Goal: Information Seeking & Learning: Learn about a topic

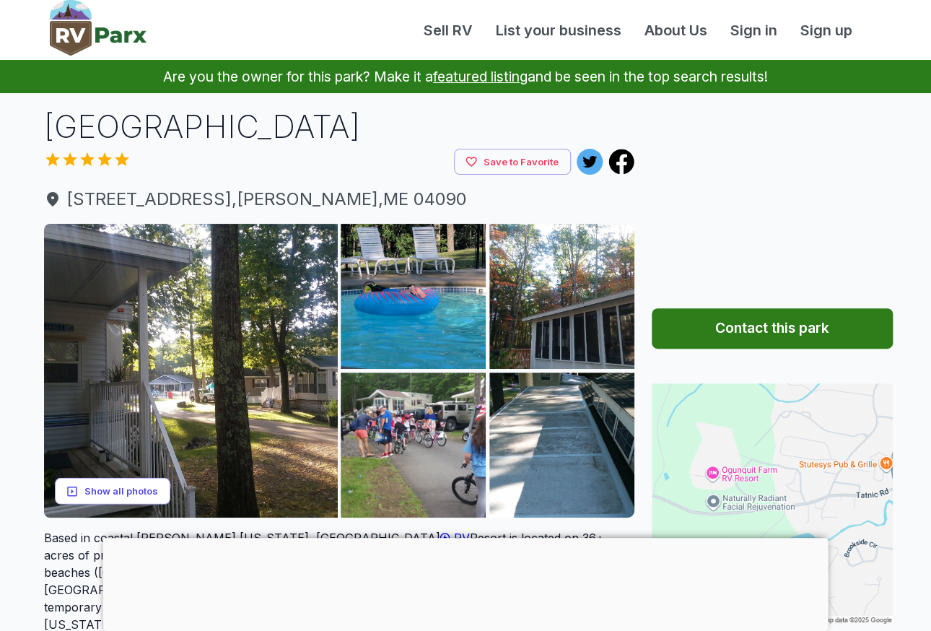
click at [141, 484] on button "Show all photos" at bounding box center [112, 491] width 115 height 27
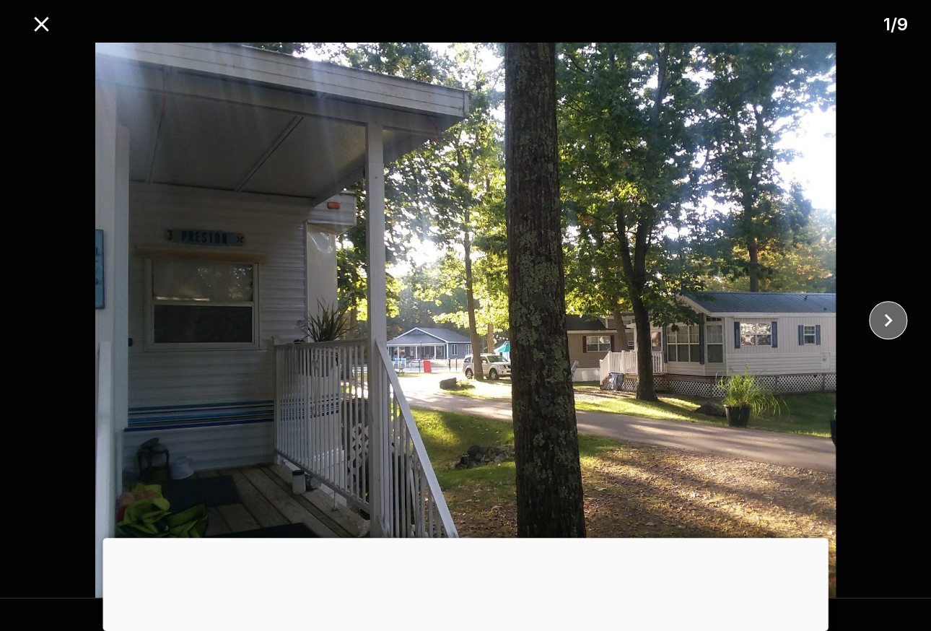
click at [885, 318] on icon "close" at bounding box center [887, 319] width 25 height 25
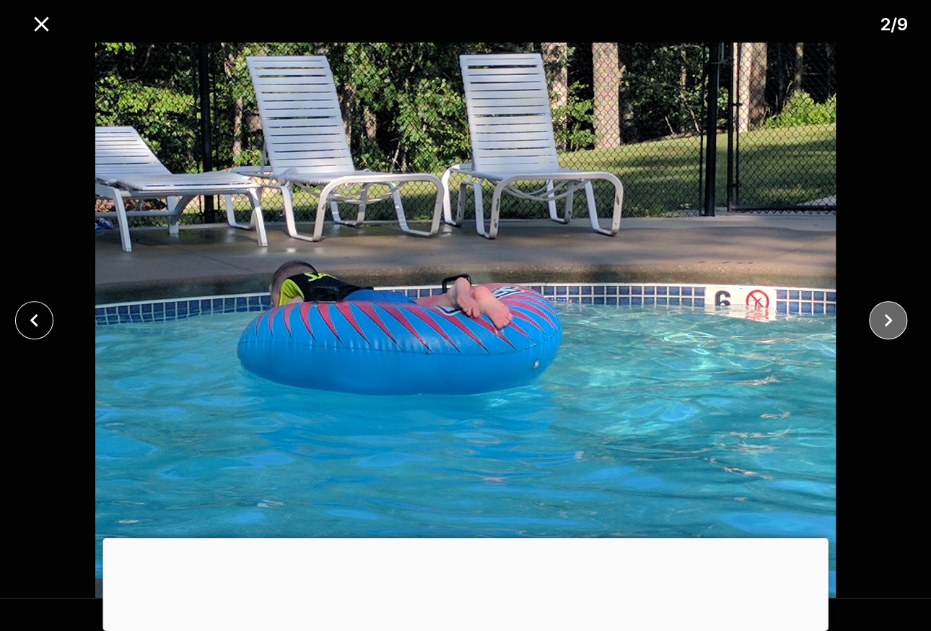
click at [885, 317] on icon "close" at bounding box center [887, 319] width 25 height 25
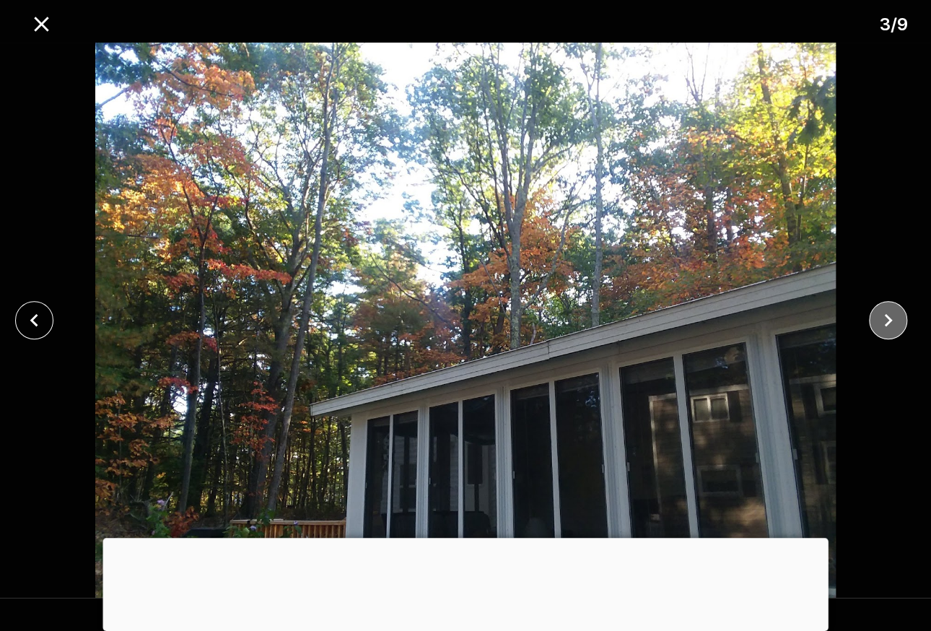
click at [885, 317] on icon "close" at bounding box center [887, 319] width 25 height 25
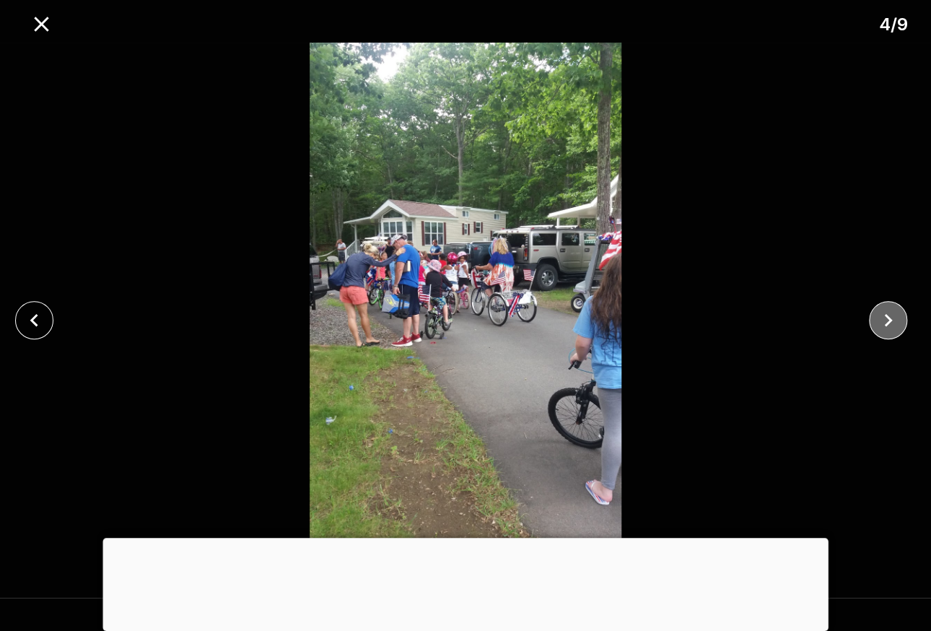
click at [885, 317] on icon "close" at bounding box center [887, 319] width 25 height 25
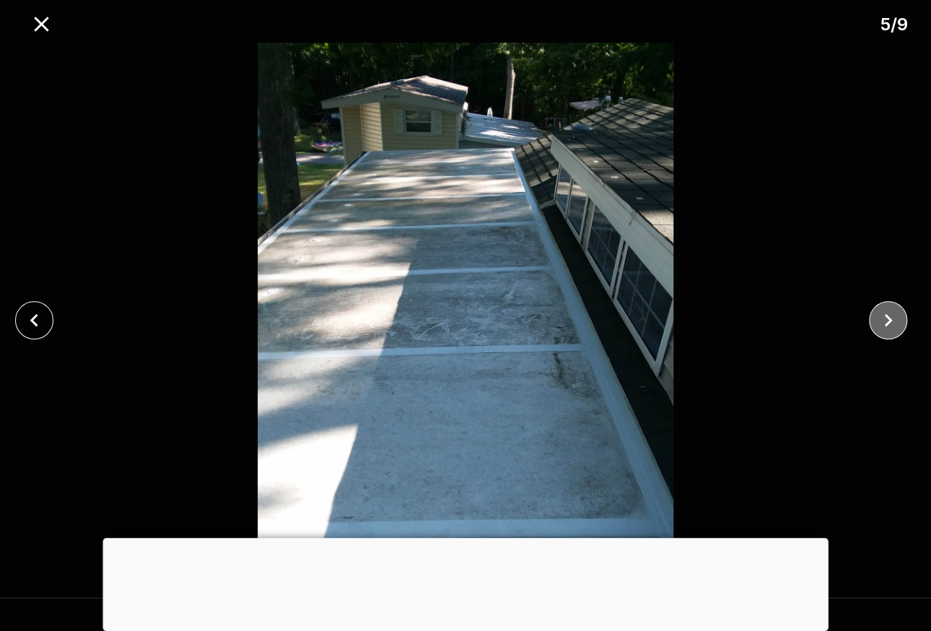
click at [885, 317] on icon "close" at bounding box center [887, 319] width 25 height 25
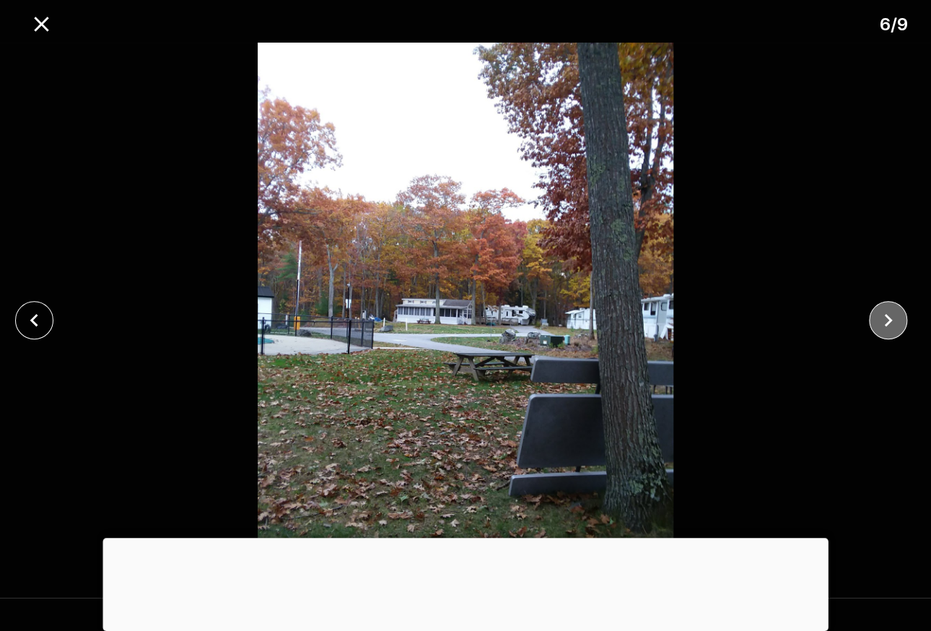
click at [885, 317] on icon "close" at bounding box center [887, 319] width 25 height 25
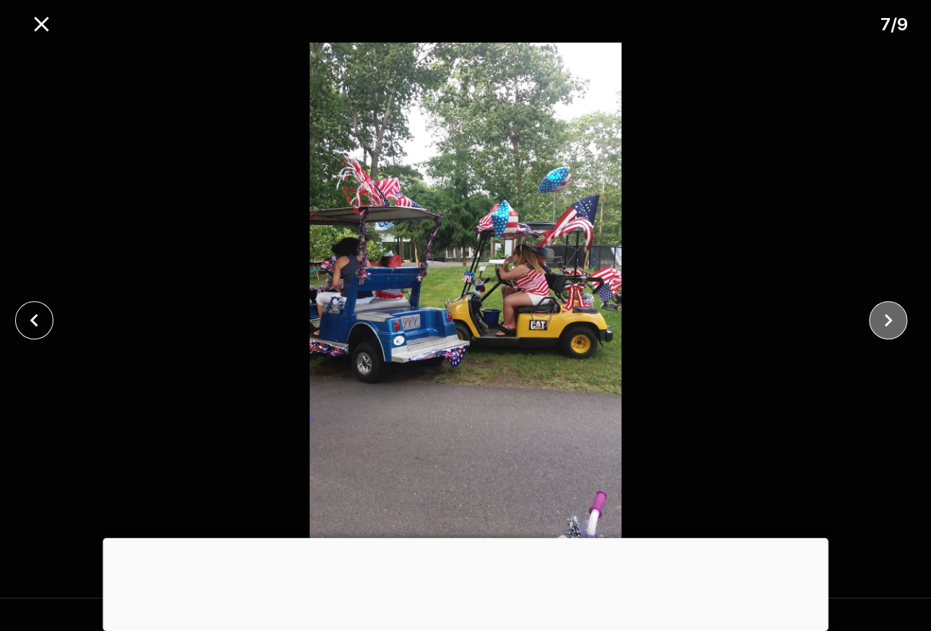
click at [885, 317] on icon "close" at bounding box center [887, 319] width 25 height 25
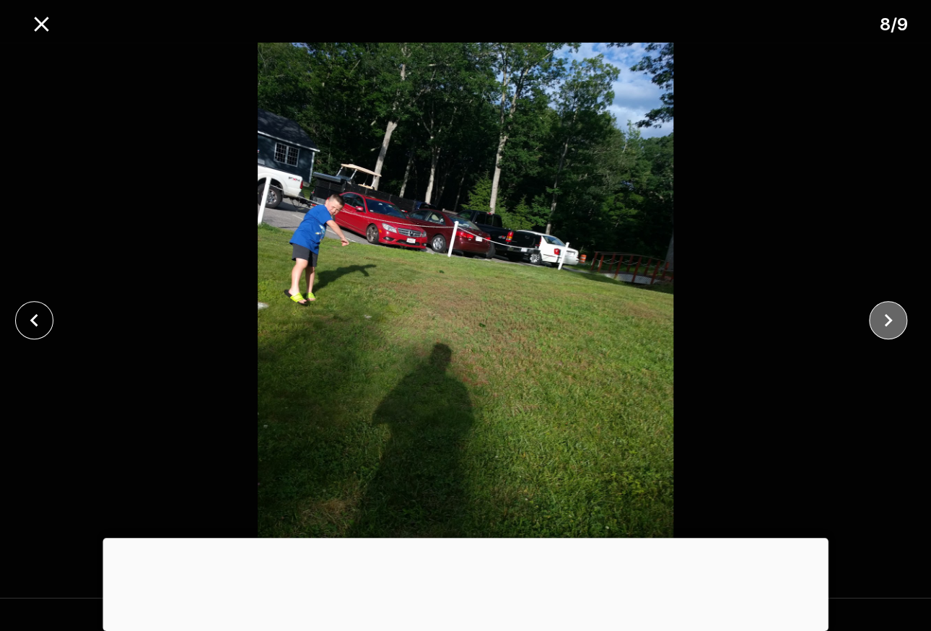
click at [885, 317] on icon "close" at bounding box center [887, 319] width 25 height 25
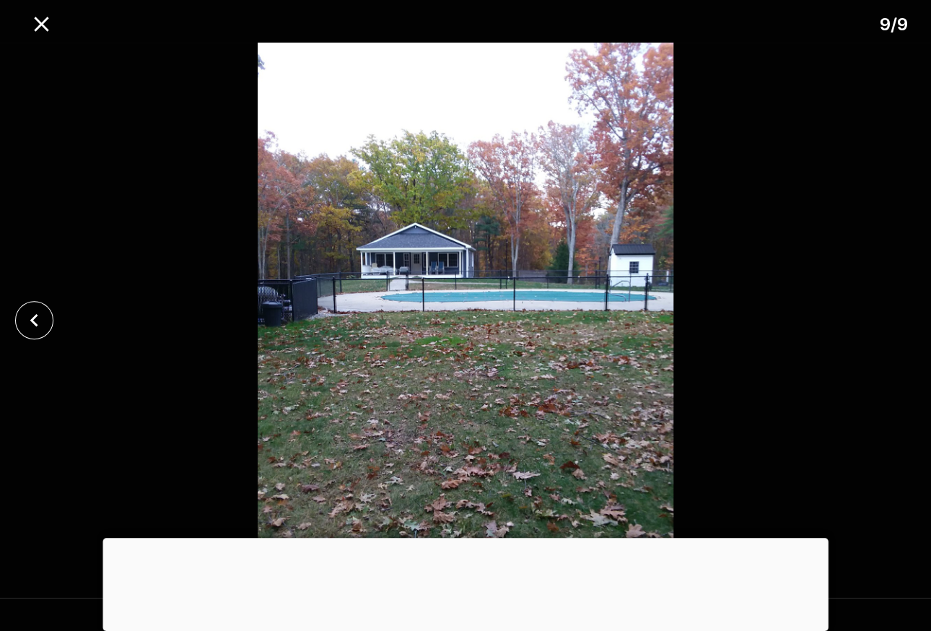
click at [885, 317] on div at bounding box center [465, 320] width 931 height 555
click at [36, 19] on icon "close" at bounding box center [41, 24] width 14 height 14
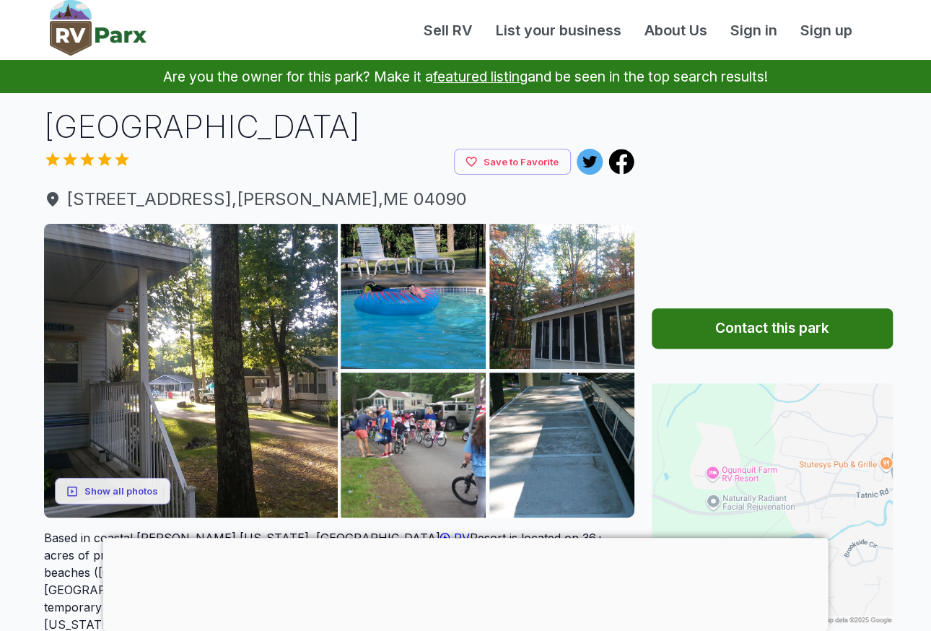
click at [785, 488] on img at bounding box center [772, 503] width 241 height 241
